Goal: Task Accomplishment & Management: Use online tool/utility

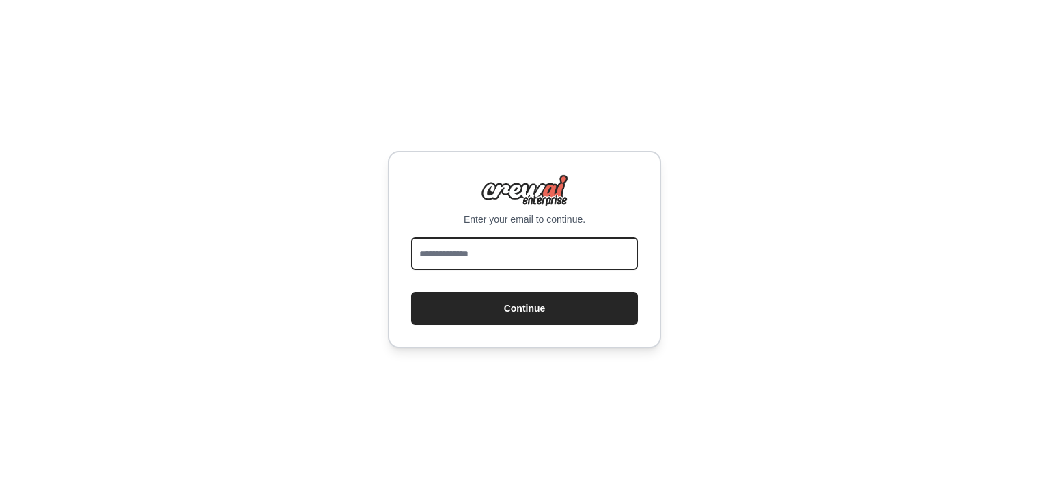
drag, startPoint x: 0, startPoint y: 0, endPoint x: 439, endPoint y: 258, distance: 508.7
click at [439, 258] on input "email" at bounding box center [524, 253] width 227 height 33
type input "**********"
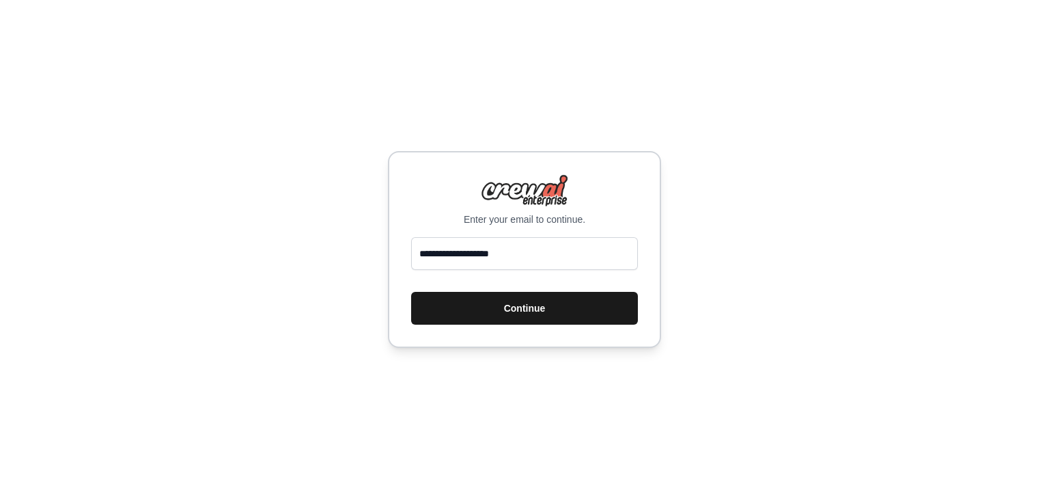
click at [467, 309] on button "Continue" at bounding box center [524, 308] width 227 height 33
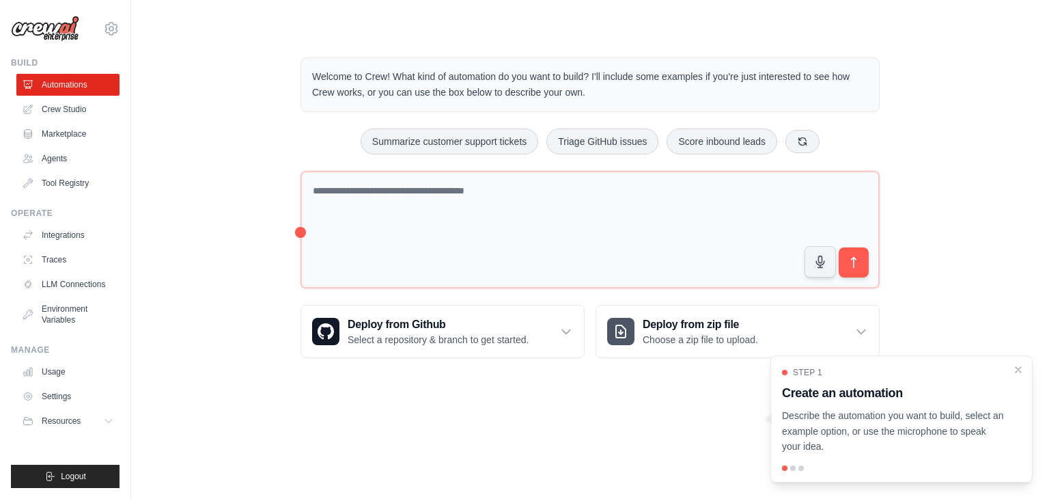
click at [232, 136] on div "Welcome to Crew! What kind of automation do you want to build? I'll include som…" at bounding box center [590, 208] width 875 height 344
click at [43, 156] on link "Agents" at bounding box center [69, 159] width 103 height 22
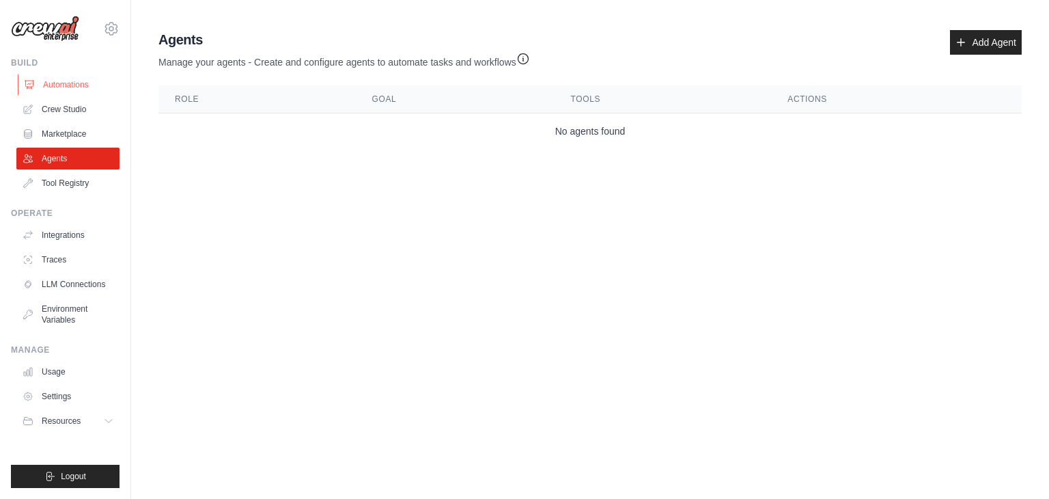
click at [70, 79] on link "Automations" at bounding box center [69, 85] width 103 height 22
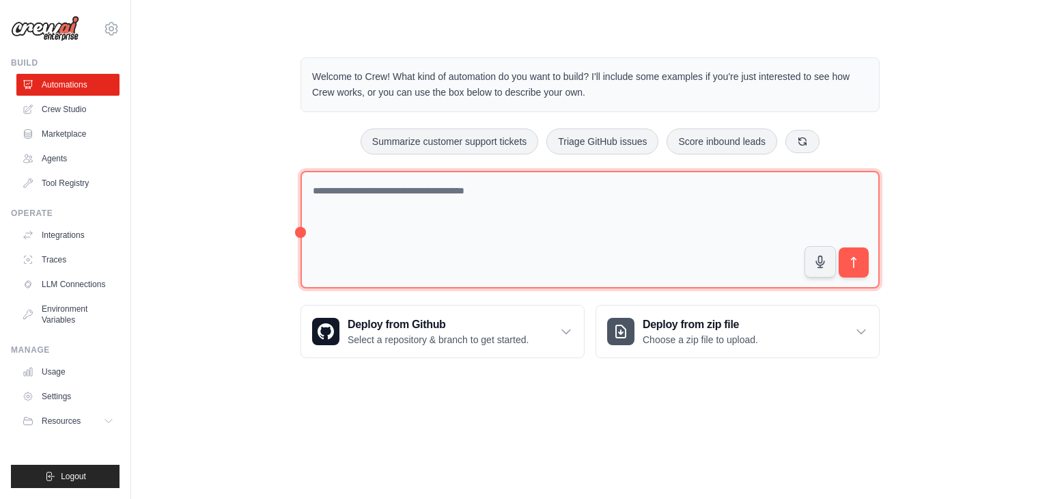
click at [650, 219] on textarea at bounding box center [590, 230] width 579 height 118
